Goal: Navigation & Orientation: Find specific page/section

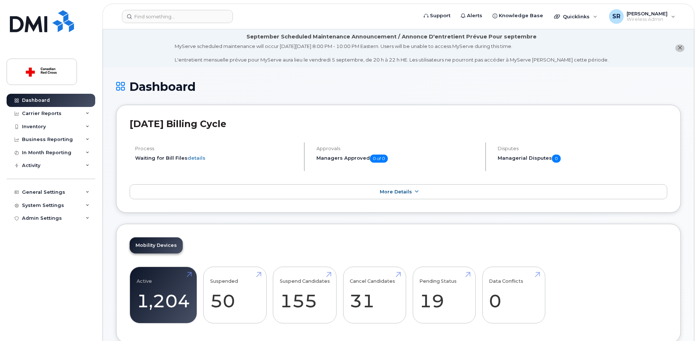
click at [682, 47] on icon "close notification" at bounding box center [680, 47] width 5 height 5
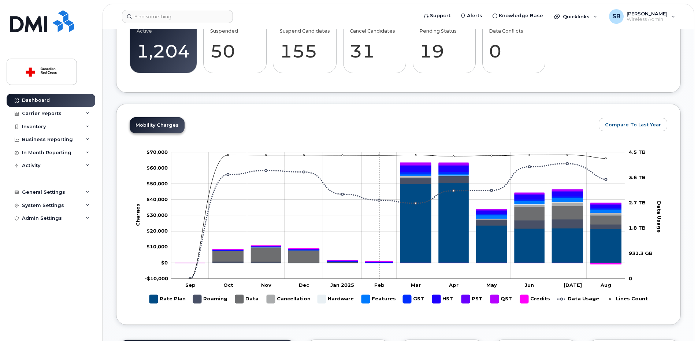
scroll to position [213, 0]
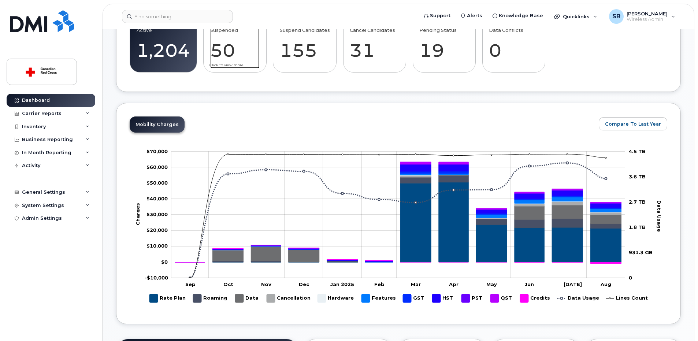
click at [239, 53] on link "Suspended 50" at bounding box center [234, 44] width 49 height 48
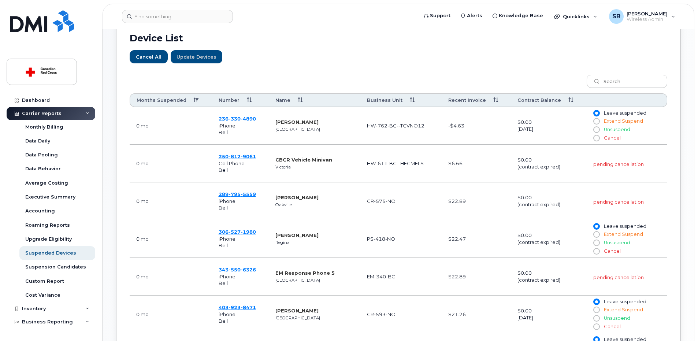
scroll to position [283, 0]
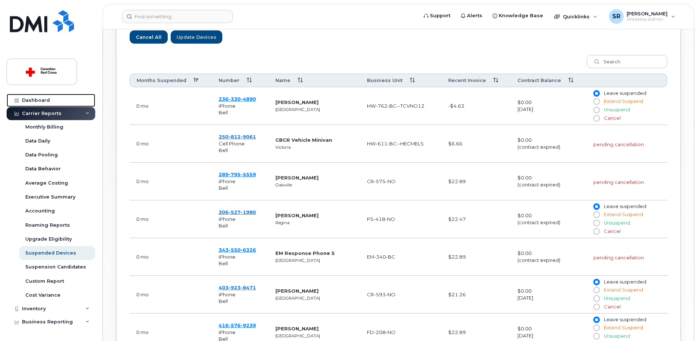
drag, startPoint x: 60, startPoint y: 100, endPoint x: 96, endPoint y: 99, distance: 35.2
click at [60, 100] on link "Dashboard" at bounding box center [51, 100] width 89 height 13
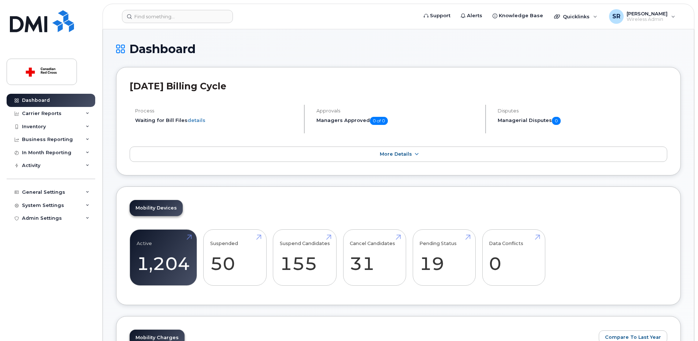
drag, startPoint x: 125, startPoint y: 86, endPoint x: 123, endPoint y: 82, distance: 5.1
click at [123, 82] on div "August 2025 Billing Cycle Process Waiting for Bill Files details Approvals Mana…" at bounding box center [398, 121] width 565 height 108
click at [121, 95] on div "August 2025 Billing Cycle Process Waiting for Bill Files details Approvals Mana…" at bounding box center [398, 121] width 565 height 108
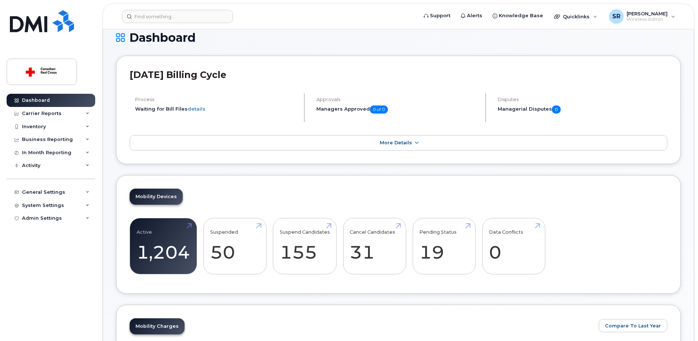
scroll to position [99, 0]
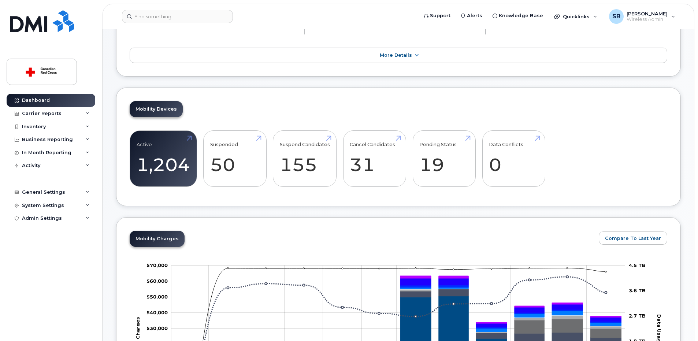
click at [205, 204] on div "Mobility Devices Active 1,204 Suspended 50 Suspend Candidates 155 Cancel Candid…" at bounding box center [398, 147] width 565 height 119
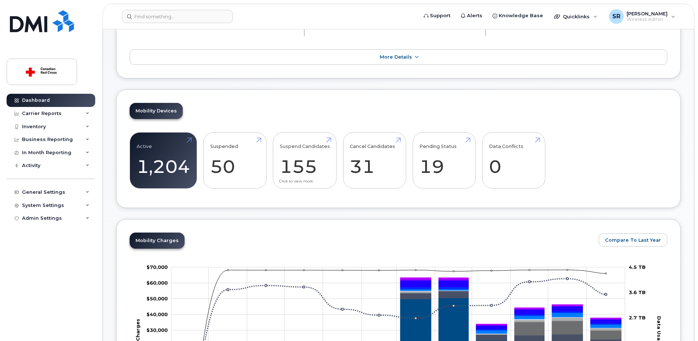
scroll to position [93, 0]
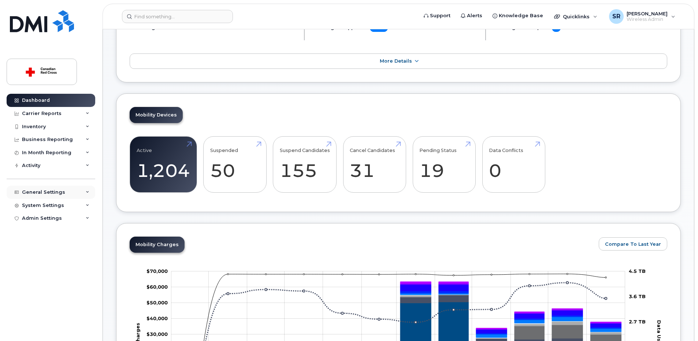
click at [39, 187] on div "General Settings" at bounding box center [51, 192] width 89 height 13
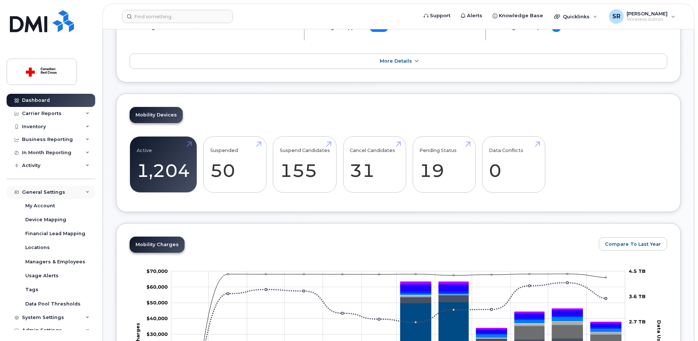
click at [42, 193] on div "General Settings" at bounding box center [43, 192] width 43 height 6
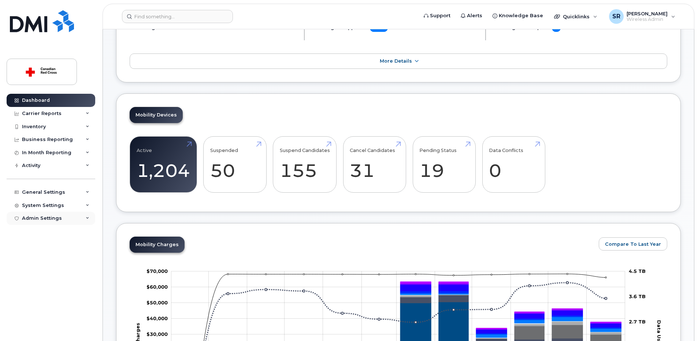
click at [34, 213] on div "Admin Settings" at bounding box center [51, 218] width 89 height 13
click at [36, 206] on div "System Settings" at bounding box center [43, 206] width 42 height 6
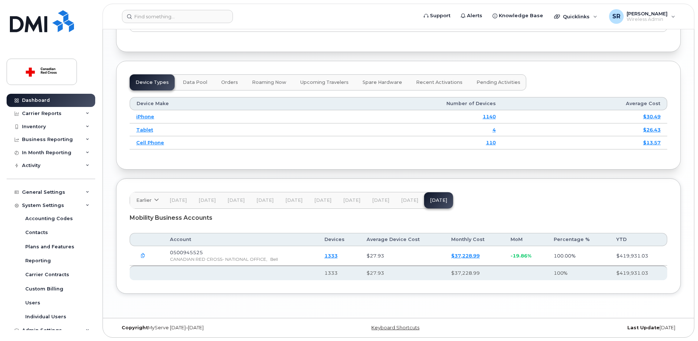
scroll to position [849, 0]
drag, startPoint x: 123, startPoint y: 51, endPoint x: 478, endPoint y: 342, distance: 458.7
click at [520, 208] on div "Mobility Business Accounts" at bounding box center [399, 217] width 538 height 18
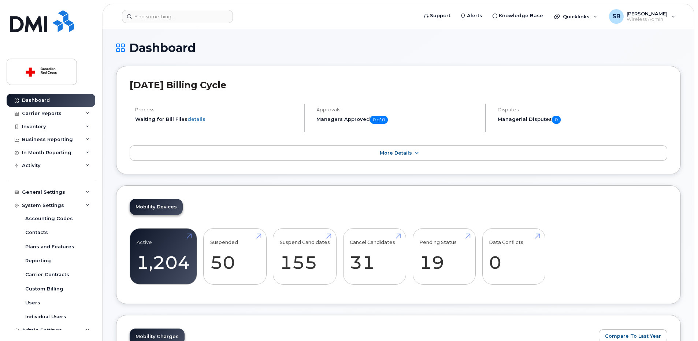
scroll to position [0, 0]
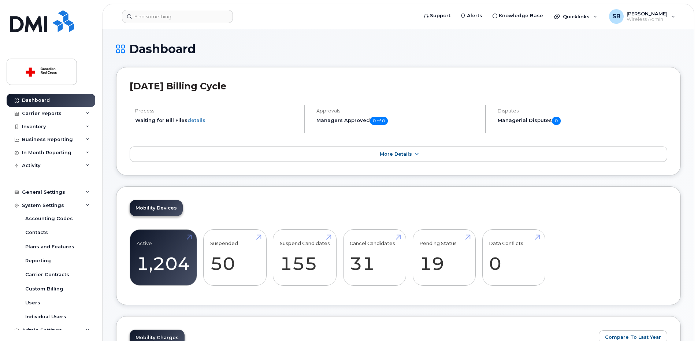
drag, startPoint x: 110, startPoint y: 47, endPoint x: 253, endPoint y: 93, distance: 150.3
click at [241, 42] on h1 "Dashboard" at bounding box center [398, 48] width 565 height 13
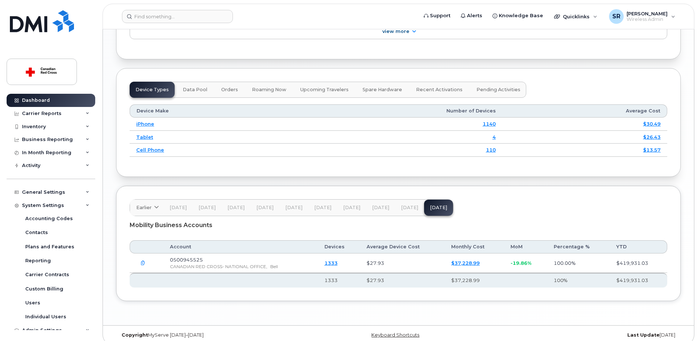
scroll to position [849, 0]
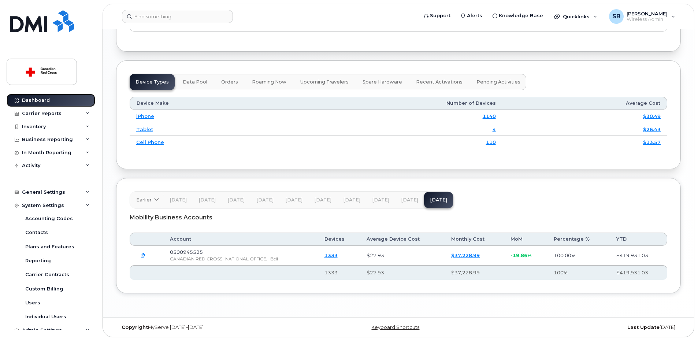
drag, startPoint x: 37, startPoint y: 99, endPoint x: 143, endPoint y: 86, distance: 106.2
click at [37, 99] on div "Dashboard" at bounding box center [36, 100] width 28 height 6
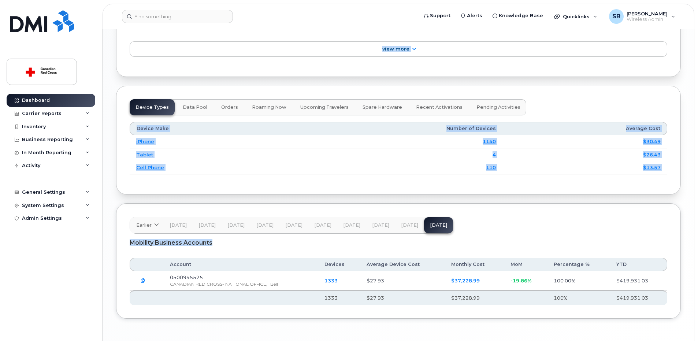
scroll to position [849, 0]
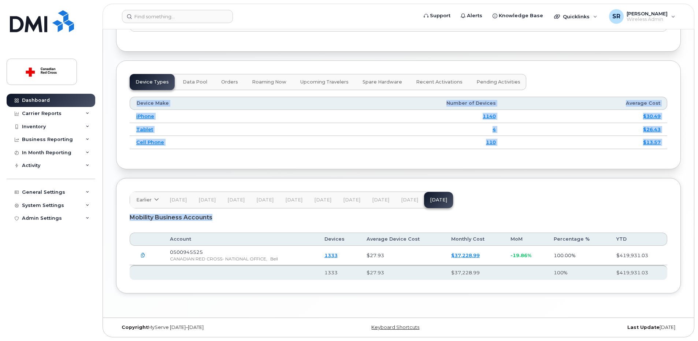
drag, startPoint x: 113, startPoint y: 47, endPoint x: 359, endPoint y: 339, distance: 382.6
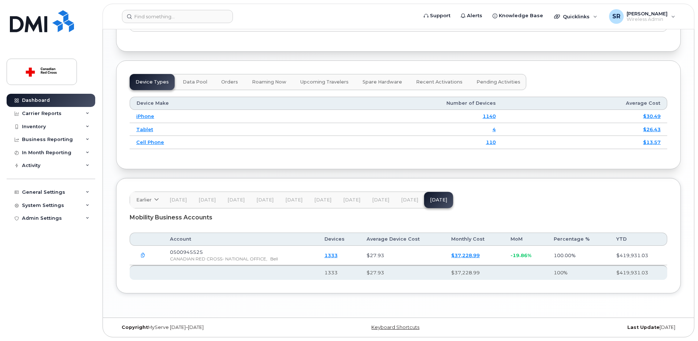
click at [609, 202] on header "Earlier 2024 October Nov 24 Dec 24 Jan 25 Feb 25 Mar 25 Apr 25 May 25 Jun 25 Ju…" at bounding box center [399, 200] width 538 height 17
click at [577, 197] on header "Earlier 2024 October Nov 24 Dec 24 Jan 25 Feb 25 Mar 25 Apr 25 May 25 Jun 25 Ju…" at bounding box center [399, 200] width 538 height 17
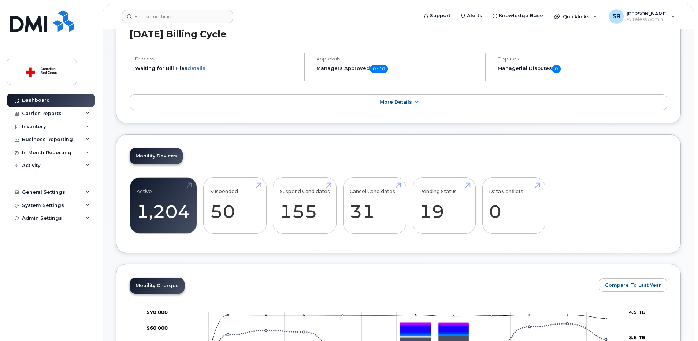
scroll to position [0, 0]
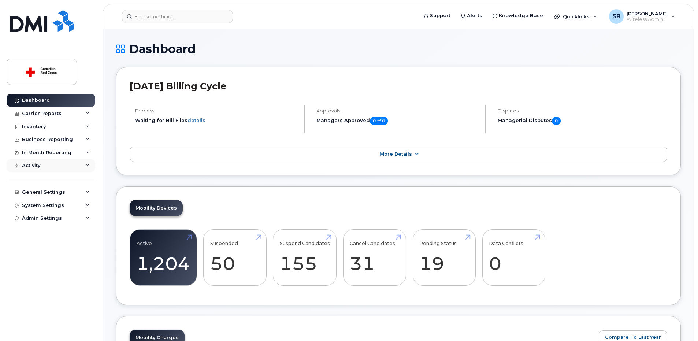
drag, startPoint x: 38, startPoint y: 165, endPoint x: 40, endPoint y: 171, distance: 6.0
click at [38, 165] on div "Activity" at bounding box center [31, 166] width 18 height 6
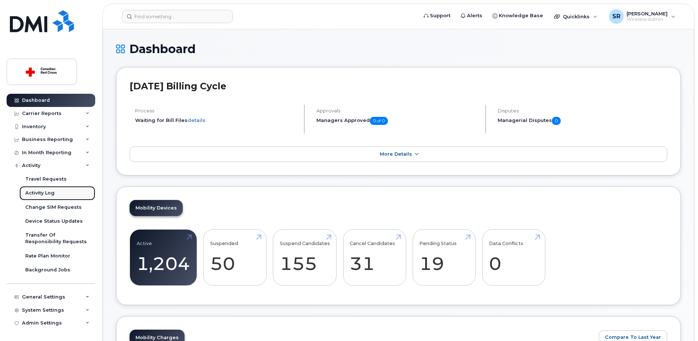
click at [49, 194] on div "Activity Log" at bounding box center [39, 193] width 29 height 7
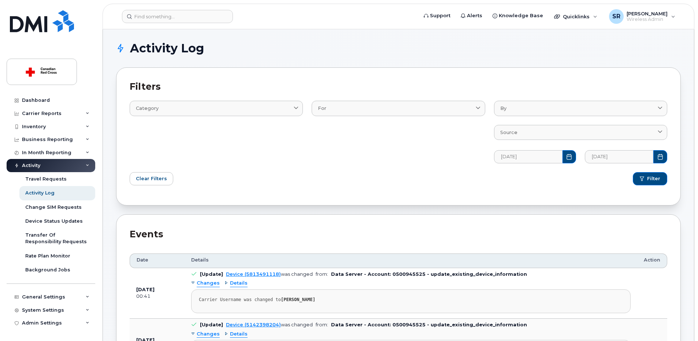
click at [467, 49] on h1 "Activity Log" at bounding box center [396, 48] width 561 height 12
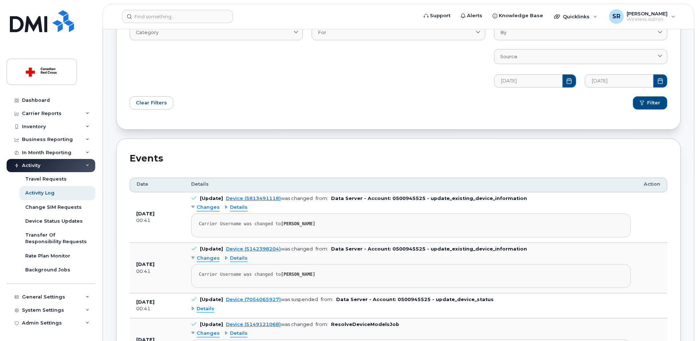
scroll to position [98, 0]
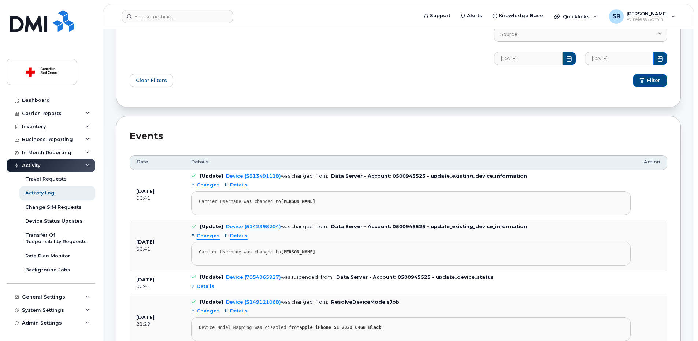
drag, startPoint x: 340, startPoint y: 206, endPoint x: 270, endPoint y: 131, distance: 102.3
click at [249, 136] on div "Events" at bounding box center [399, 136] width 538 height 13
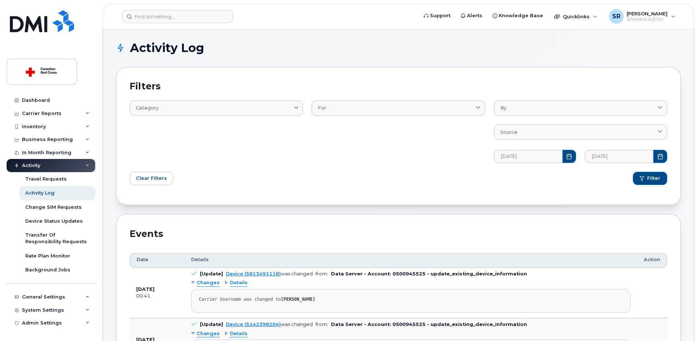
scroll to position [0, 0]
click at [27, 101] on div "Dashboard" at bounding box center [36, 100] width 28 height 6
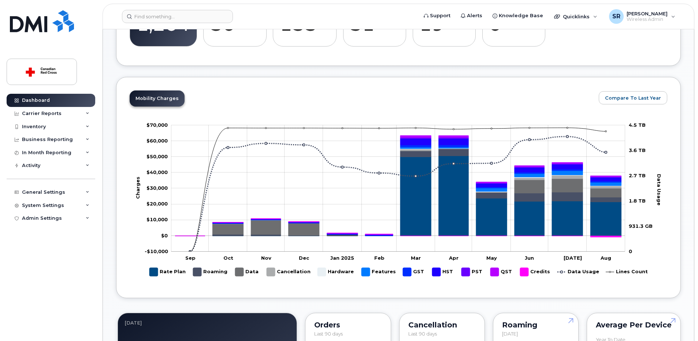
scroll to position [260, 0]
